Goal: Task Accomplishment & Management: Manage account settings

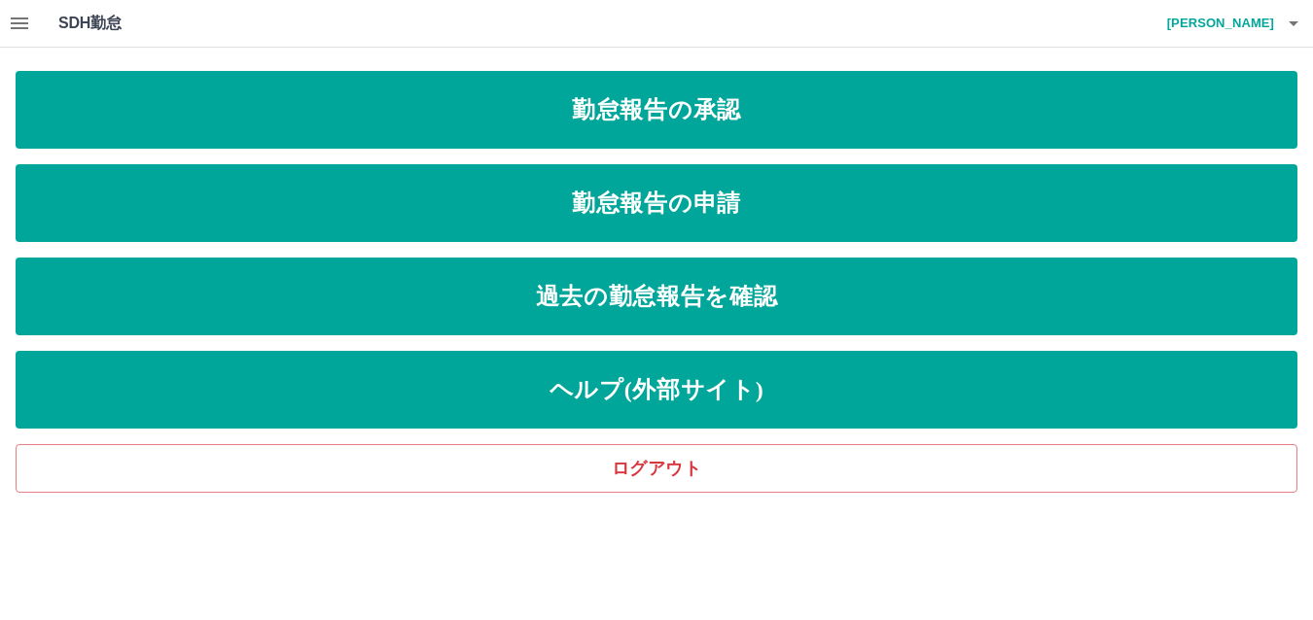
click at [21, 19] on icon "button" at bounding box center [20, 24] width 18 height 12
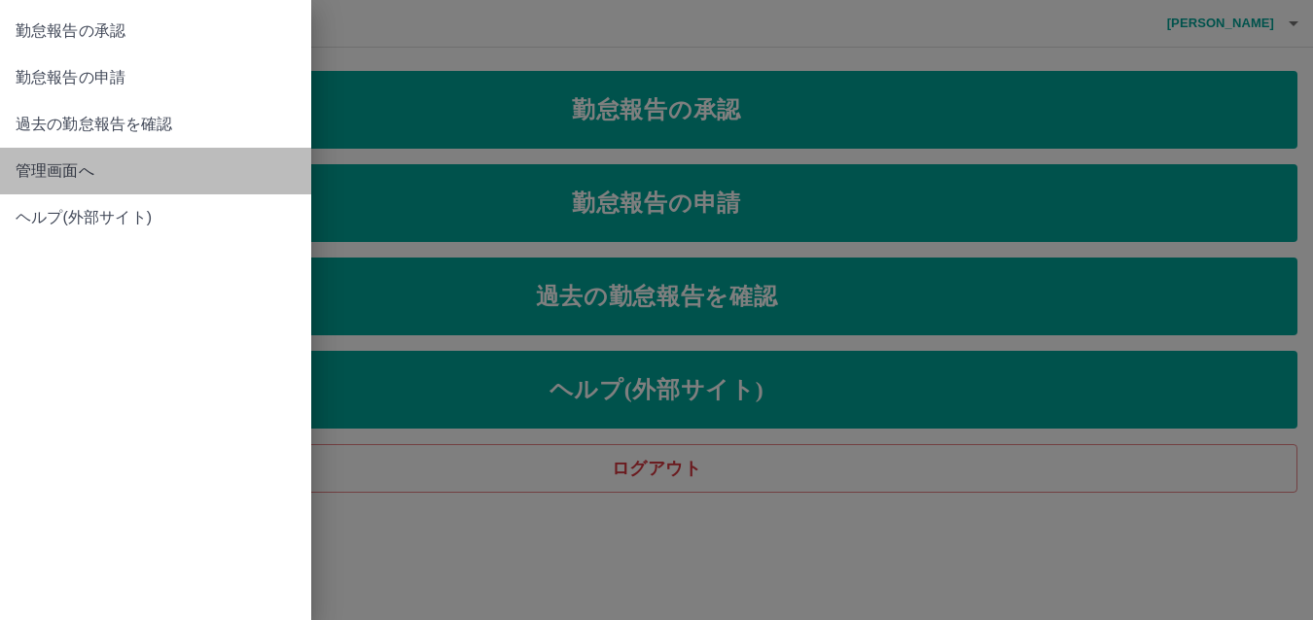
click at [66, 159] on link "管理画面へ" at bounding box center [155, 171] width 311 height 47
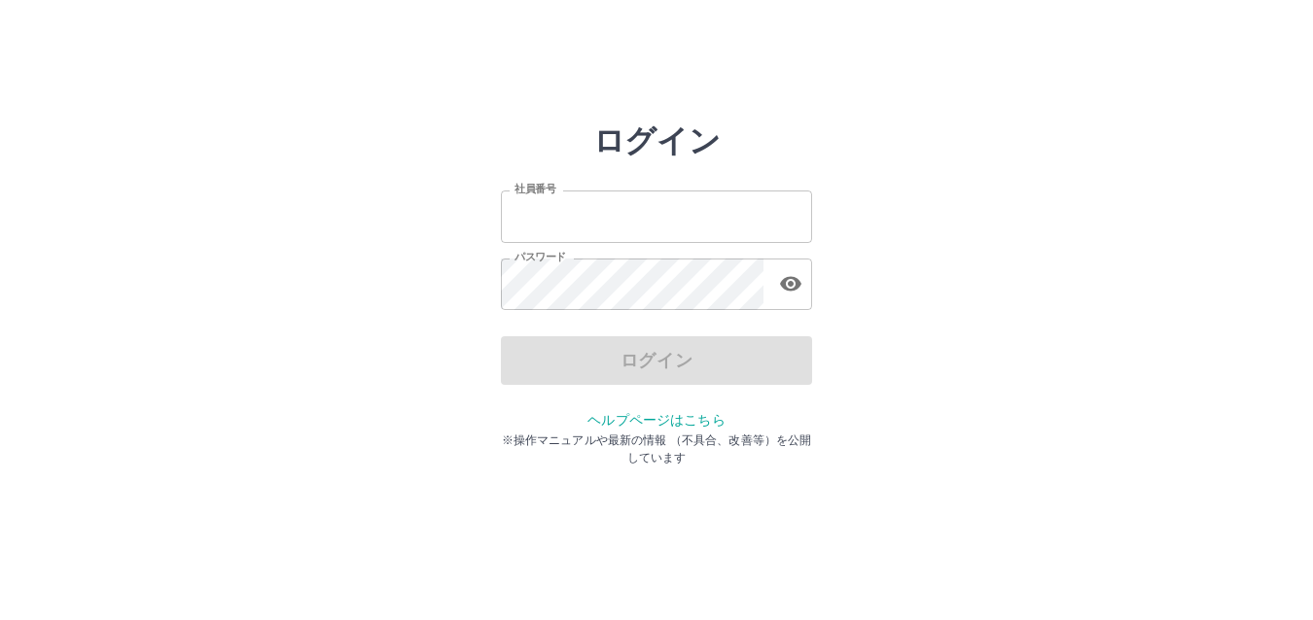
type input "*******"
click at [544, 355] on div "ログイン" at bounding box center [656, 360] width 311 height 49
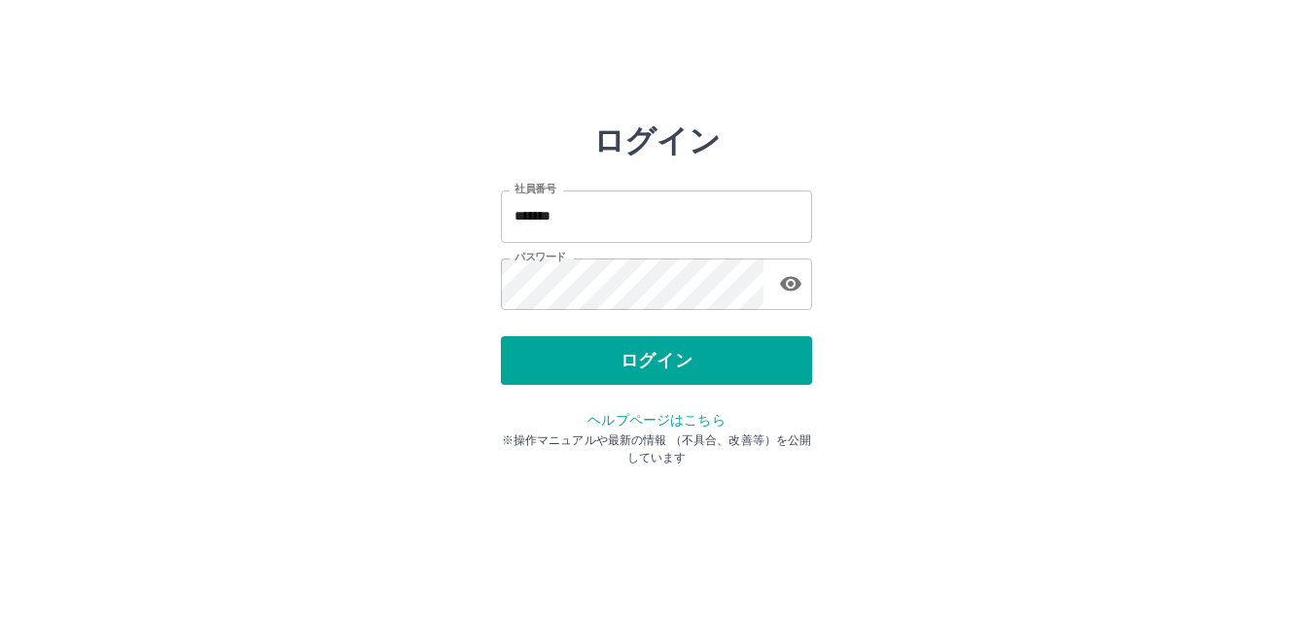
click at [544, 355] on button "ログイン" at bounding box center [656, 360] width 311 height 49
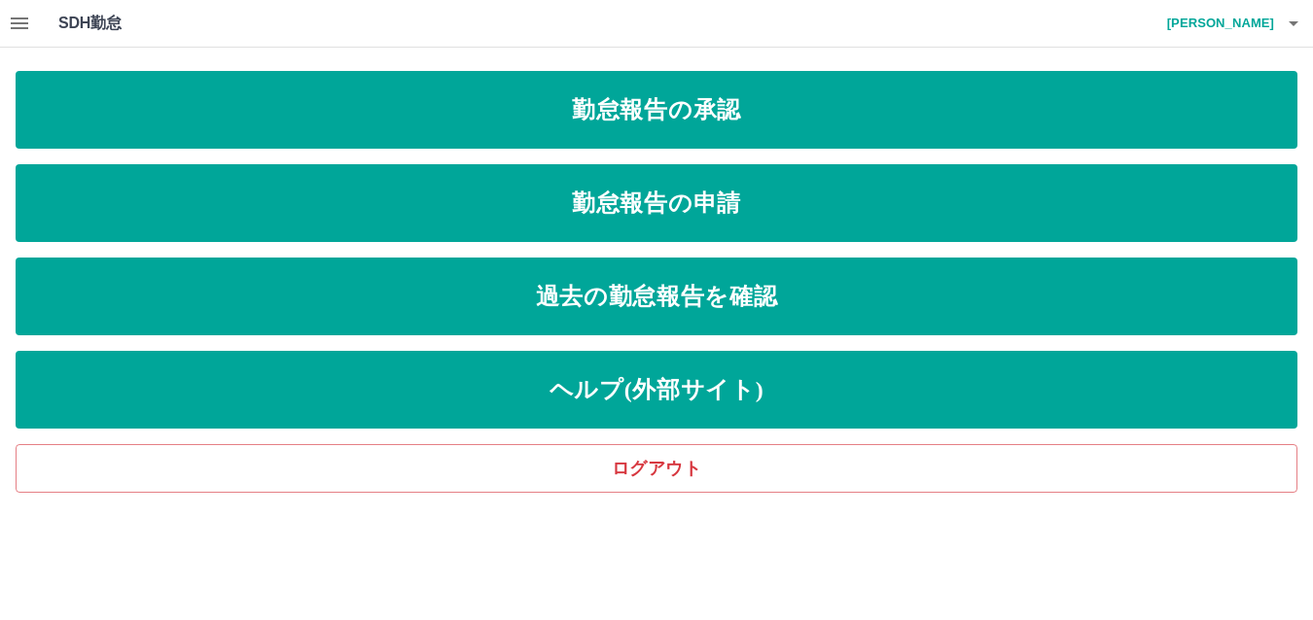
click at [24, 21] on icon "button" at bounding box center [19, 23] width 23 height 23
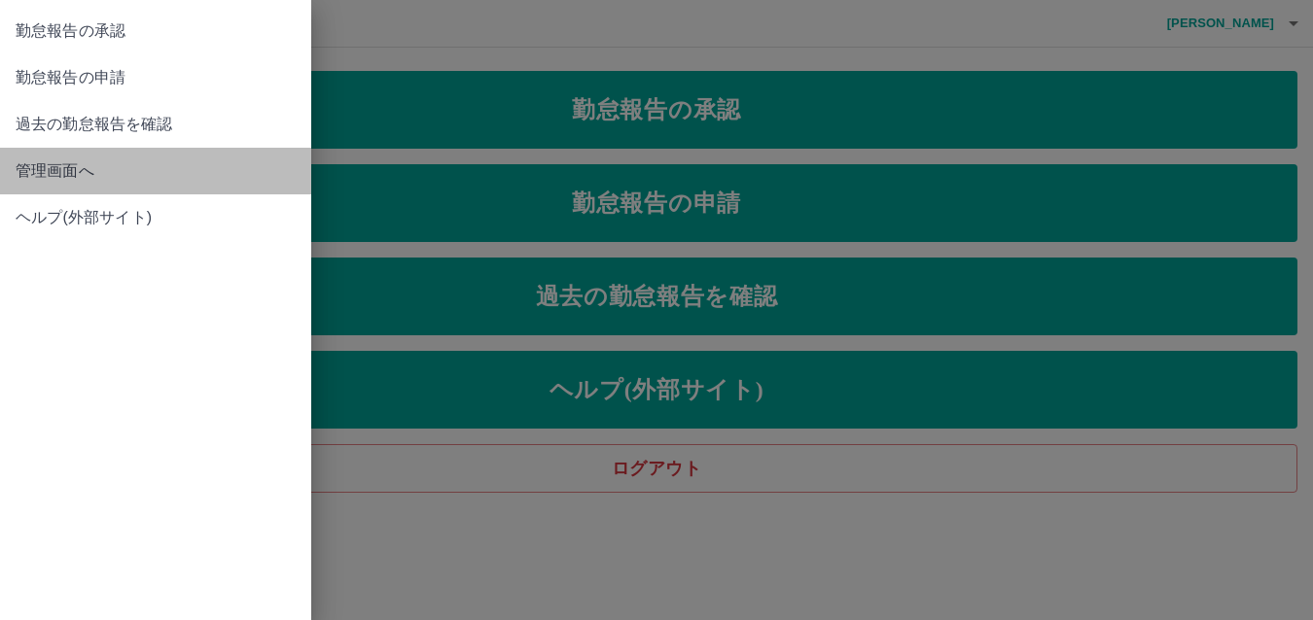
click at [120, 177] on span "管理画面へ" at bounding box center [156, 170] width 280 height 23
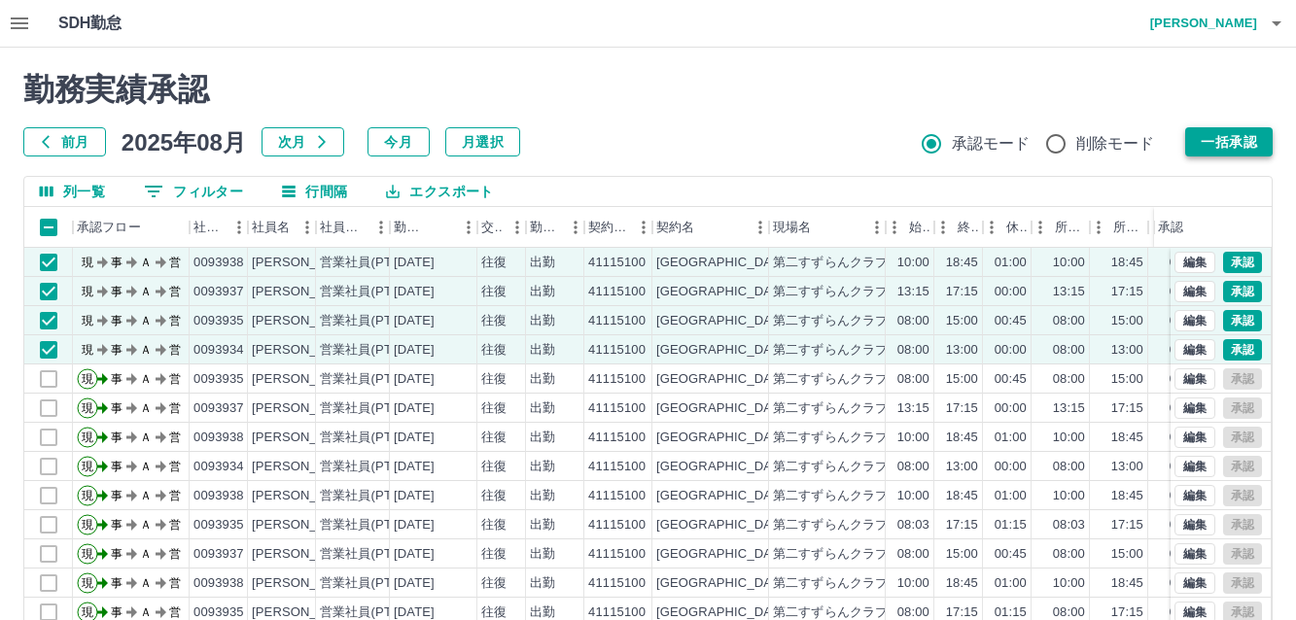
click at [1218, 143] on button "一括承認" at bounding box center [1229, 141] width 88 height 29
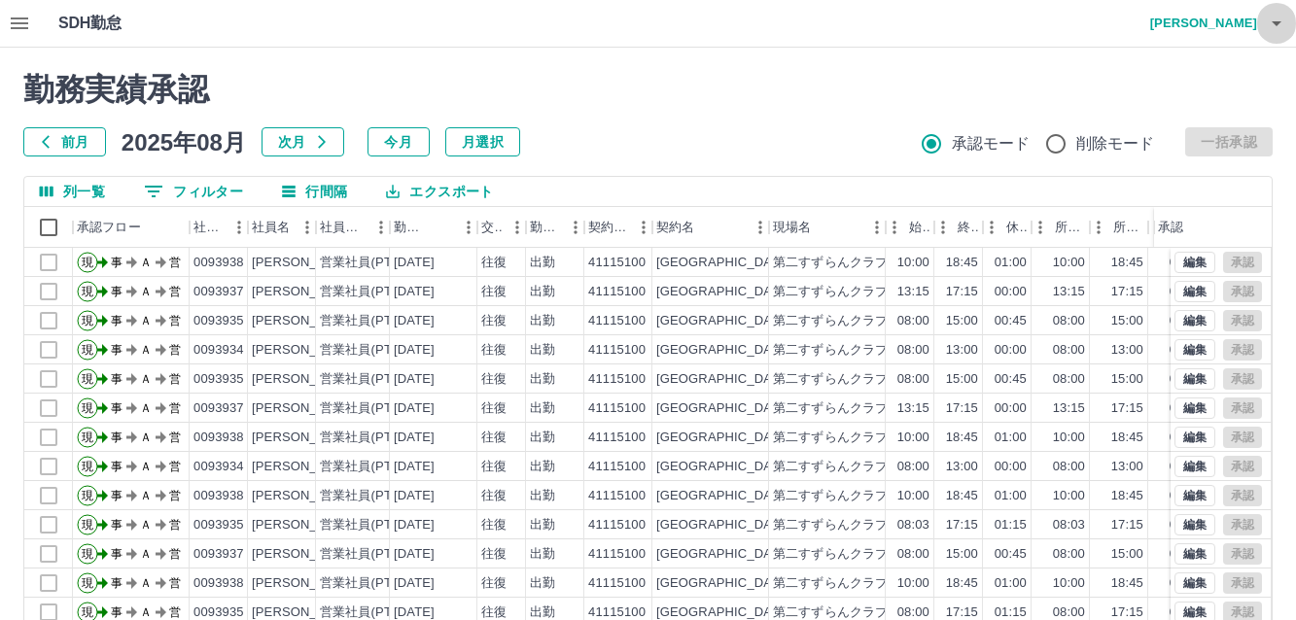
click at [1273, 27] on icon "button" at bounding box center [1276, 23] width 23 height 23
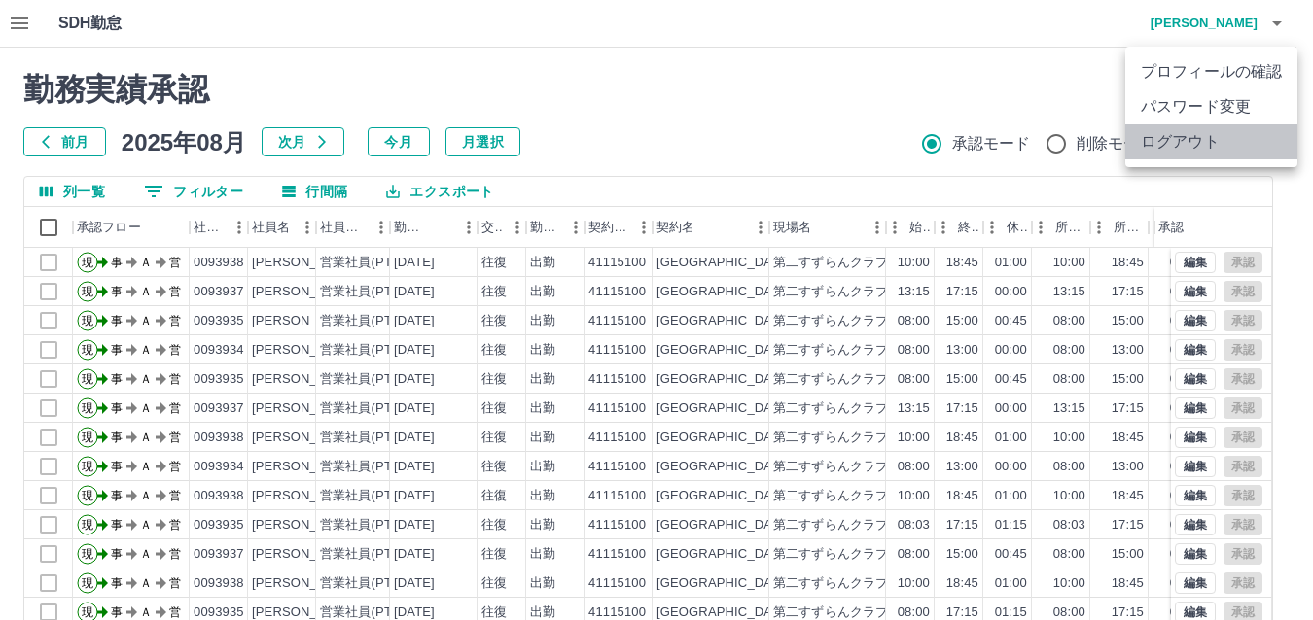
click at [1213, 137] on li "ログアウト" at bounding box center [1211, 141] width 172 height 35
